Goal: Find contact information: Find contact information

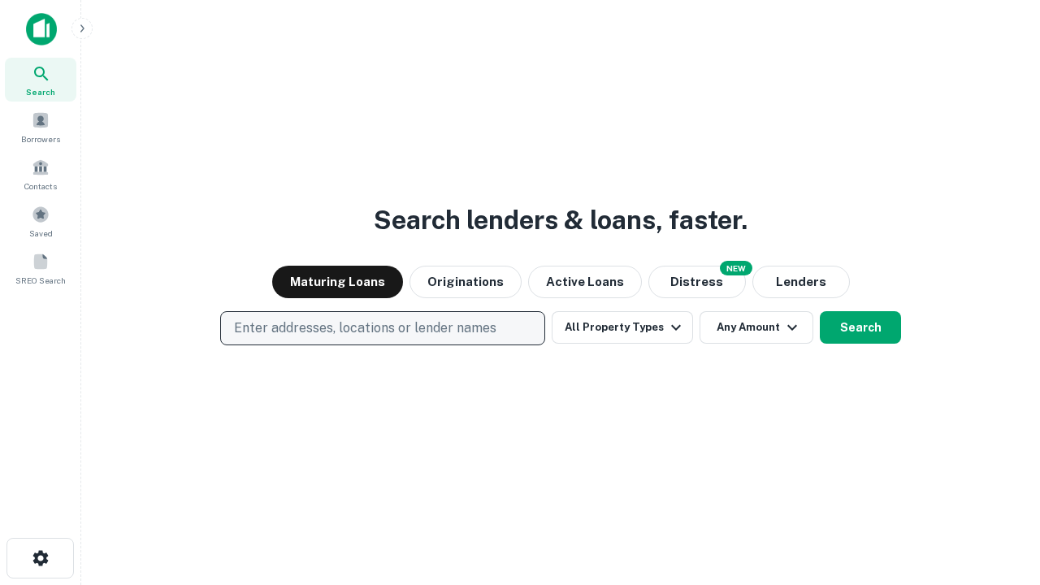
click at [382, 328] on p "Enter addresses, locations or lender names" at bounding box center [365, 327] width 262 height 19
type input "**********"
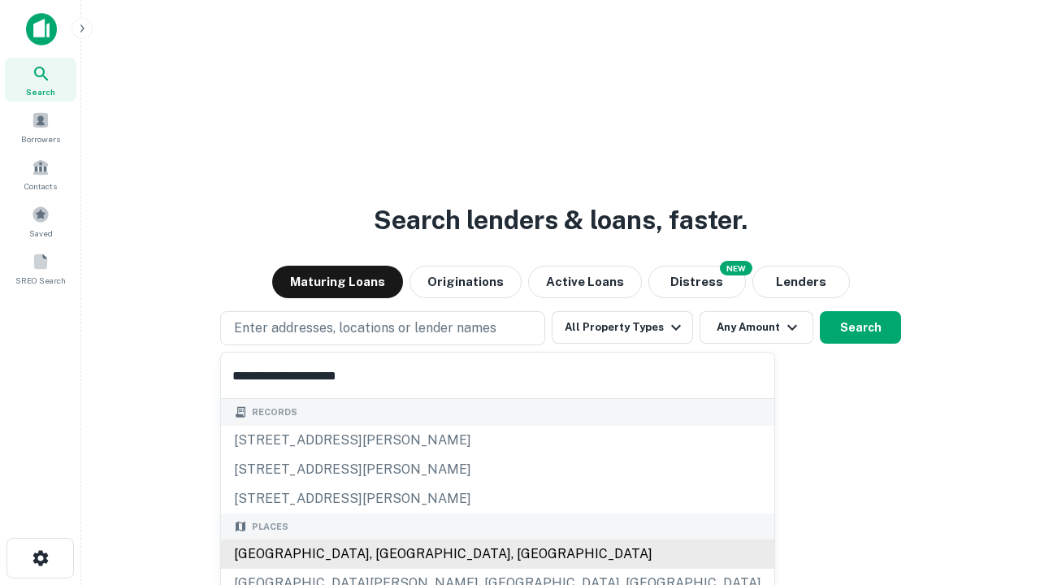
click at [388, 554] on div "Santa Monica, CA, USA" at bounding box center [497, 553] width 553 height 29
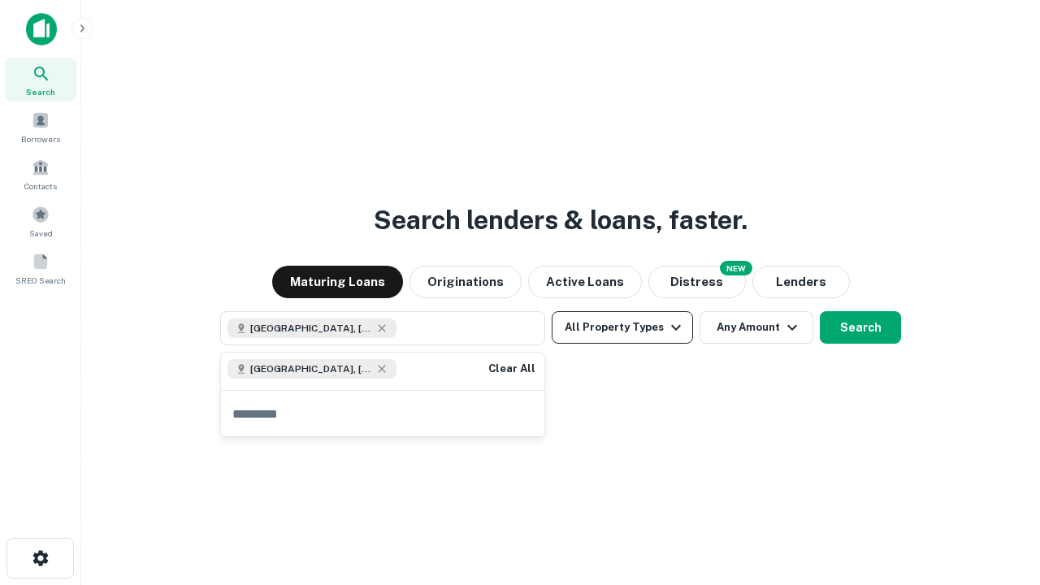
click at [622, 327] on button "All Property Types" at bounding box center [622, 327] width 141 height 32
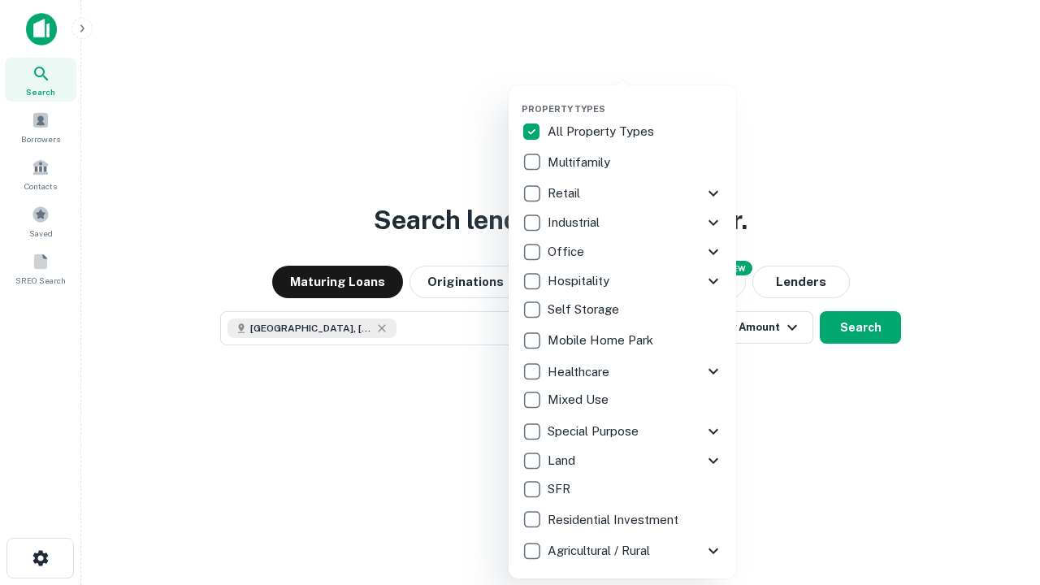
click at [635, 98] on button "button" at bounding box center [635, 98] width 227 height 1
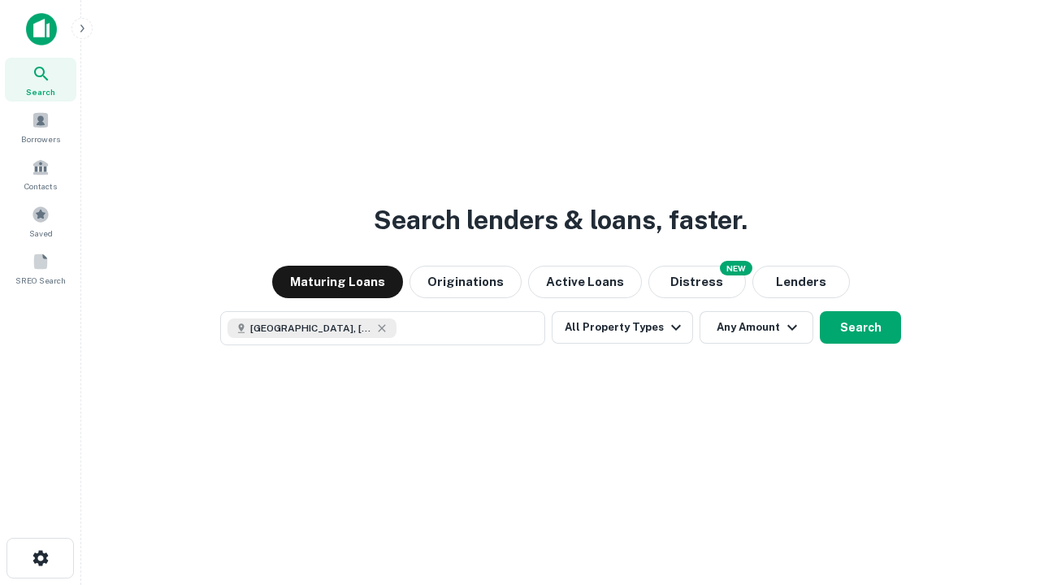
scroll to position [26, 0]
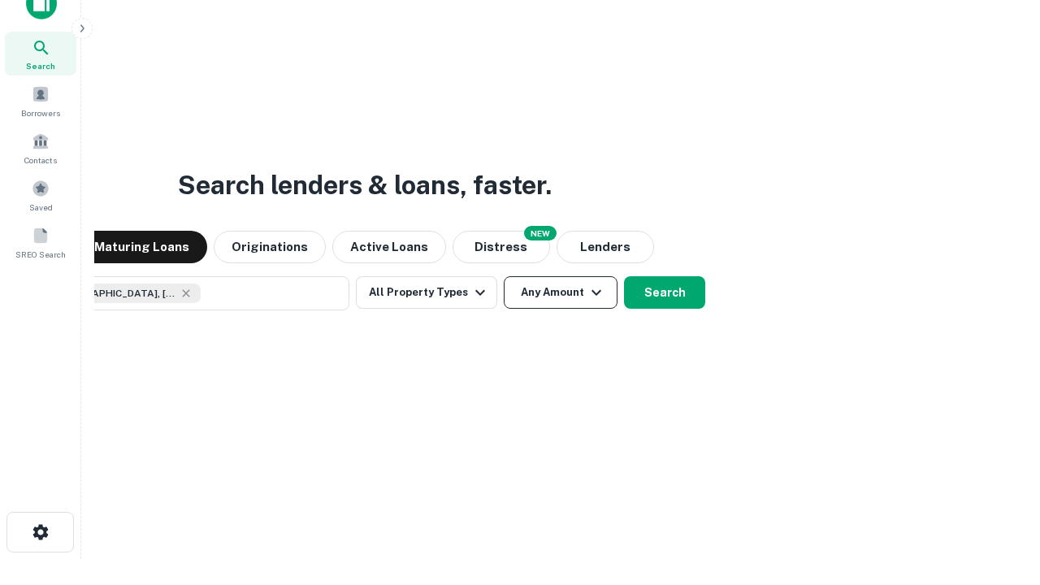
click at [504, 276] on button "Any Amount" at bounding box center [561, 292] width 114 height 32
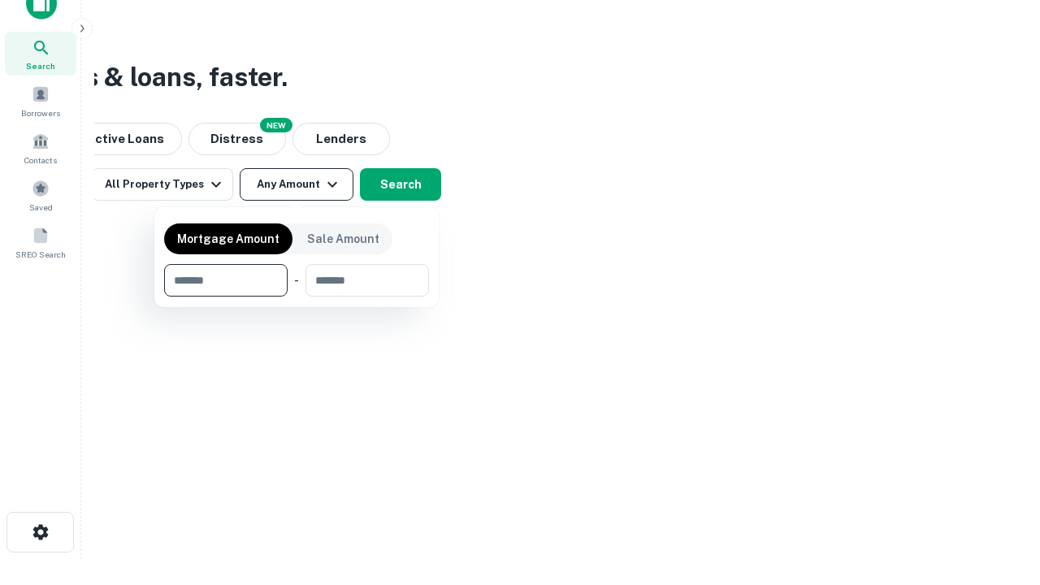
type input "*******"
click at [297, 297] on button "button" at bounding box center [296, 297] width 265 height 1
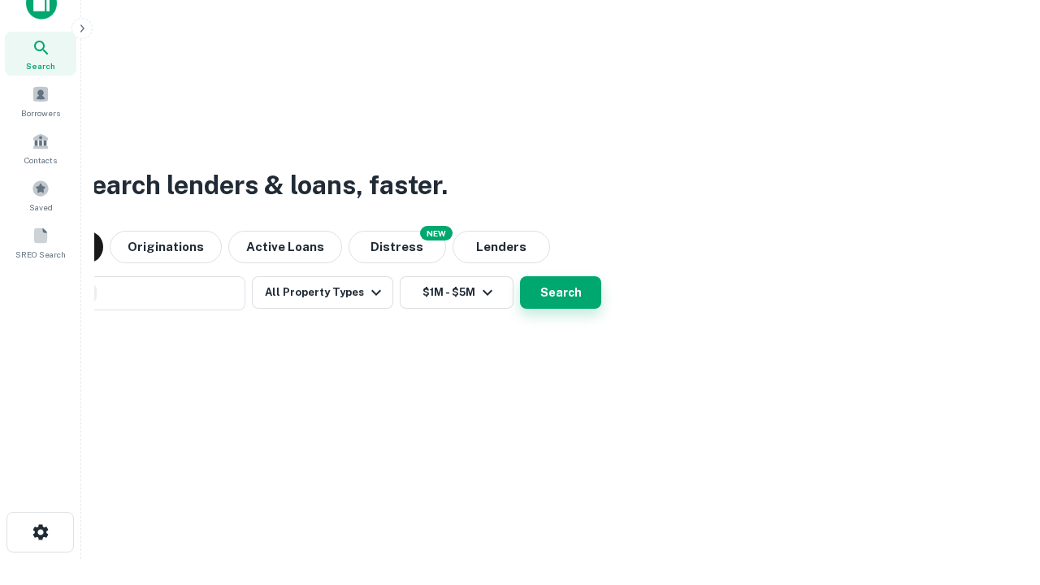
click at [520, 276] on button "Search" at bounding box center [560, 292] width 81 height 32
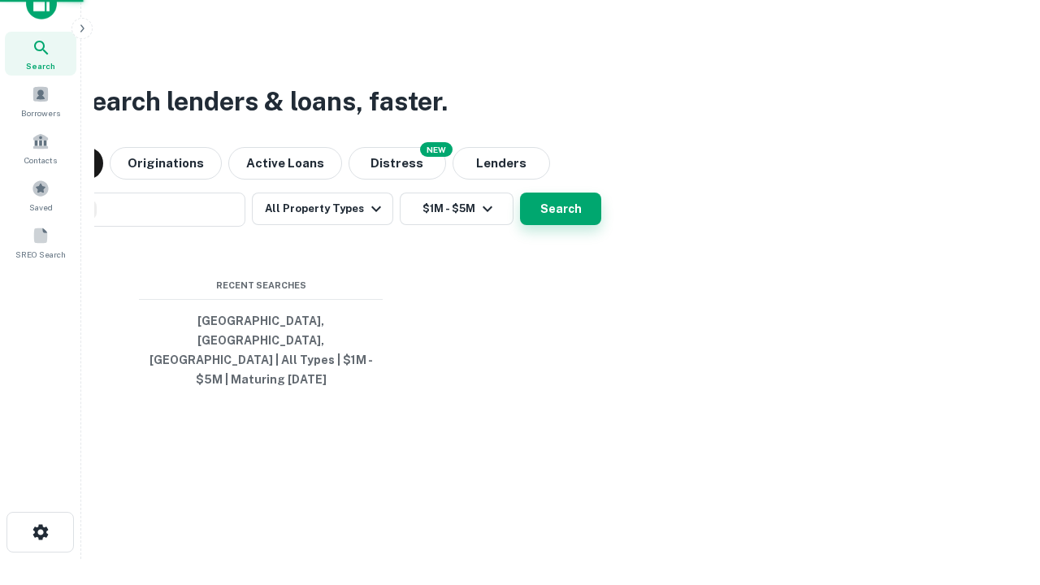
scroll to position [53, 460]
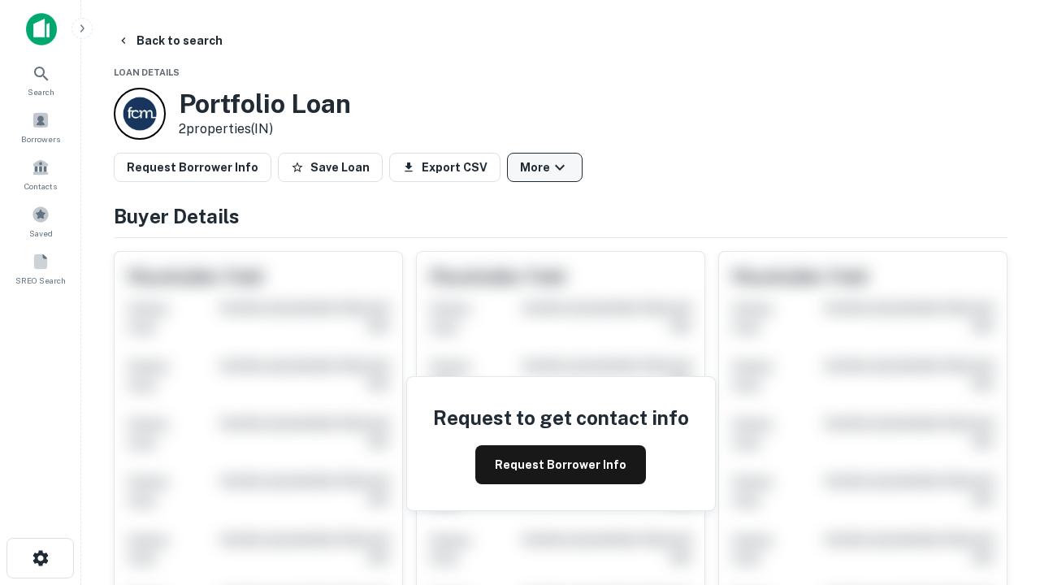
click at [544, 167] on button "More" at bounding box center [545, 167] width 76 height 29
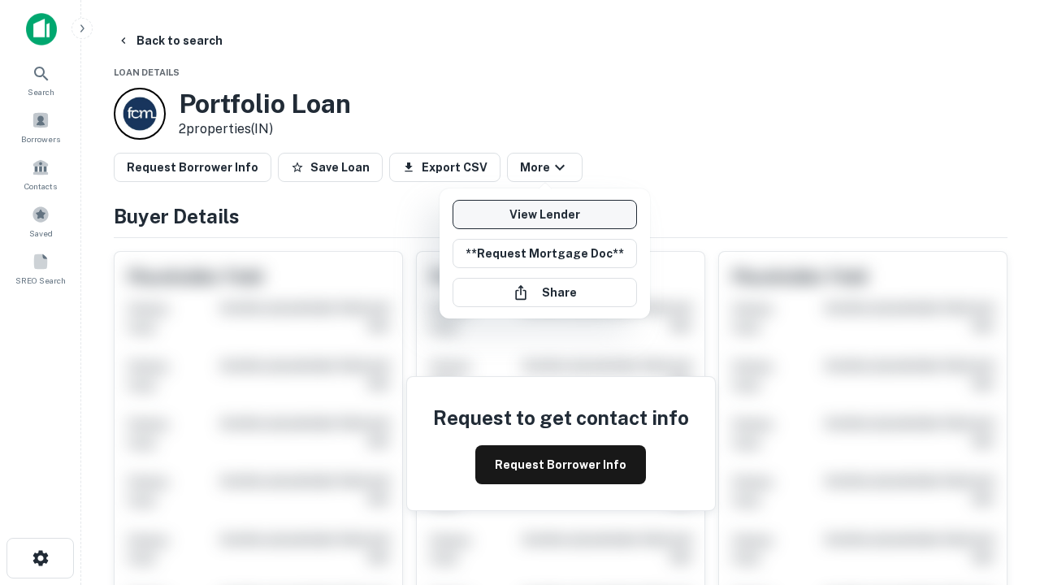
click at [544, 214] on link "View Lender" at bounding box center [545, 214] width 184 height 29
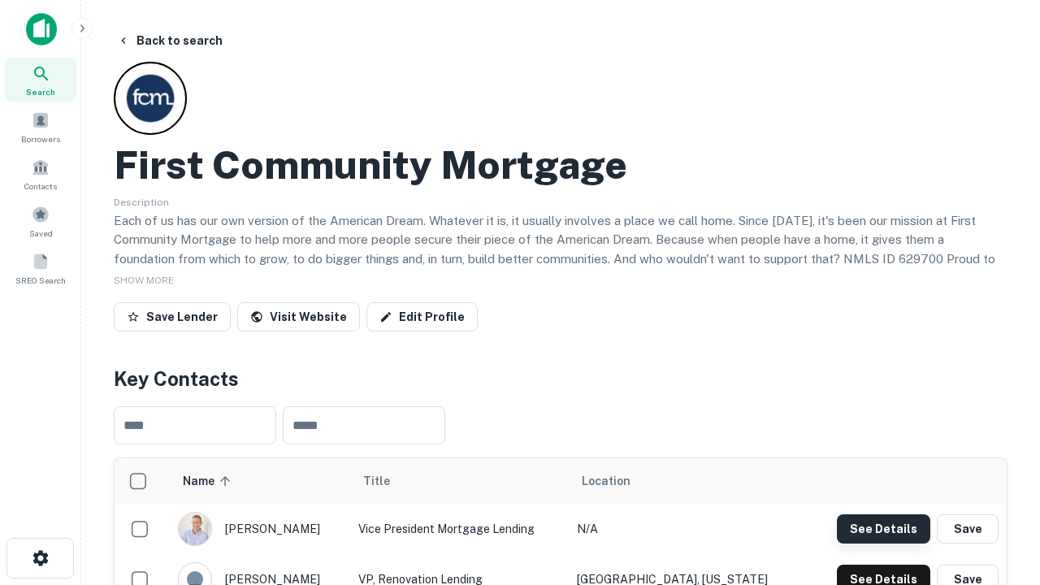
click at [883, 528] on button "See Details" at bounding box center [883, 528] width 93 height 29
click at [40, 558] on icon "button" at bounding box center [40, 557] width 19 height 19
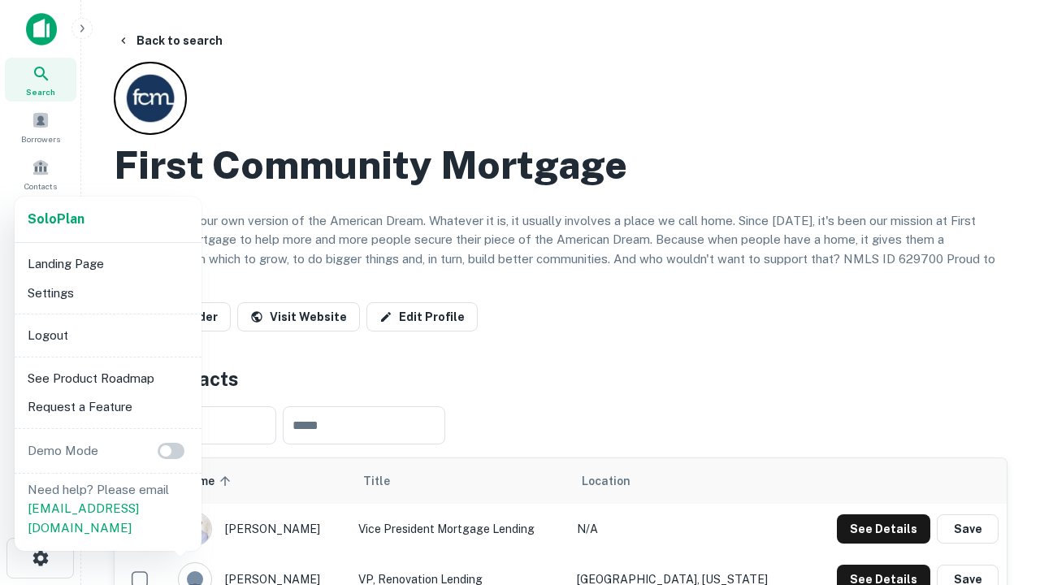
click at [107, 335] on li "Logout" at bounding box center [108, 335] width 174 height 29
